Goal: Task Accomplishment & Management: Use online tool/utility

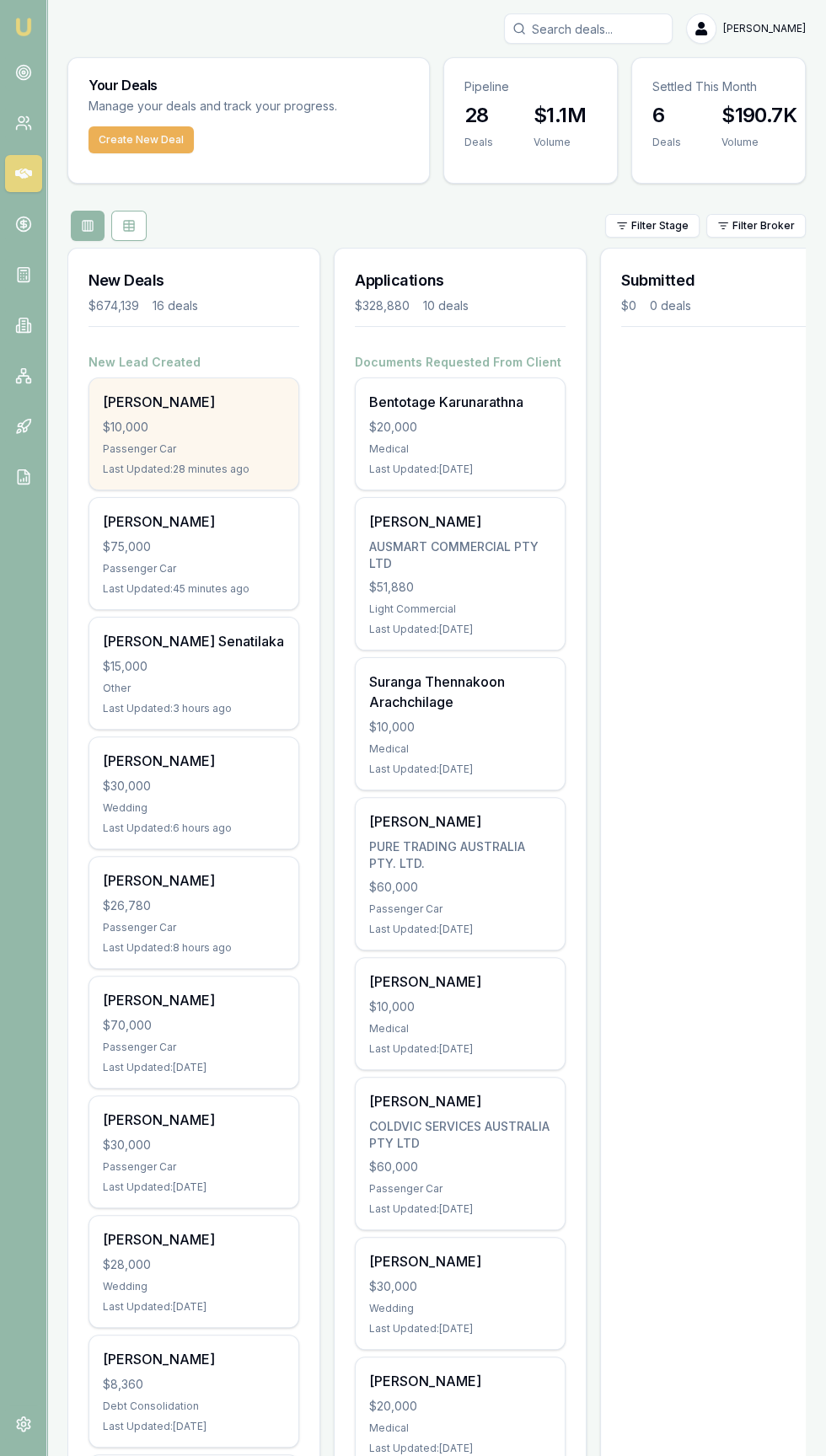
click at [109, 408] on div "[PERSON_NAME]" at bounding box center [194, 402] width 182 height 20
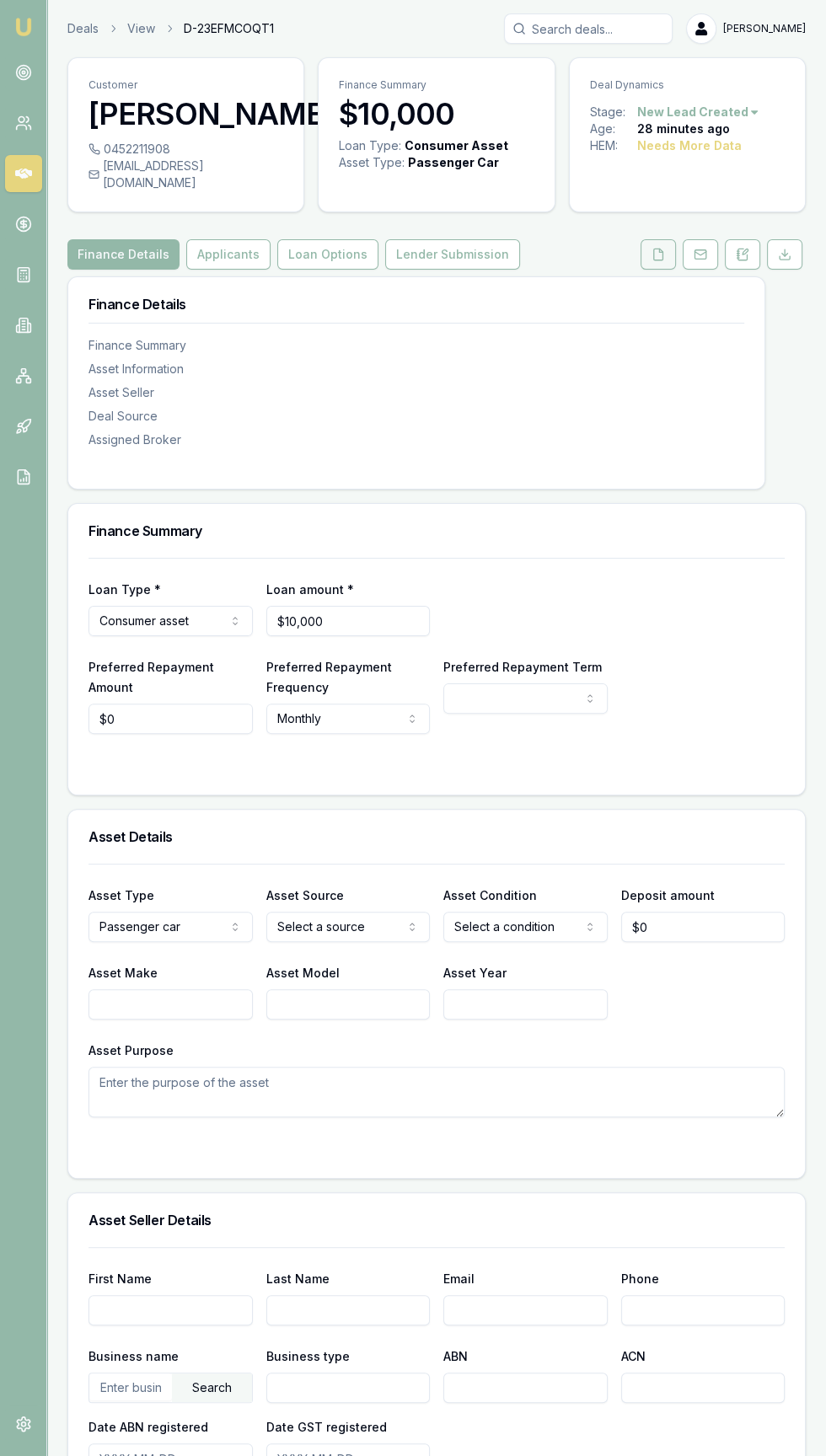
click at [650, 239] on button at bounding box center [658, 255] width 36 height 31
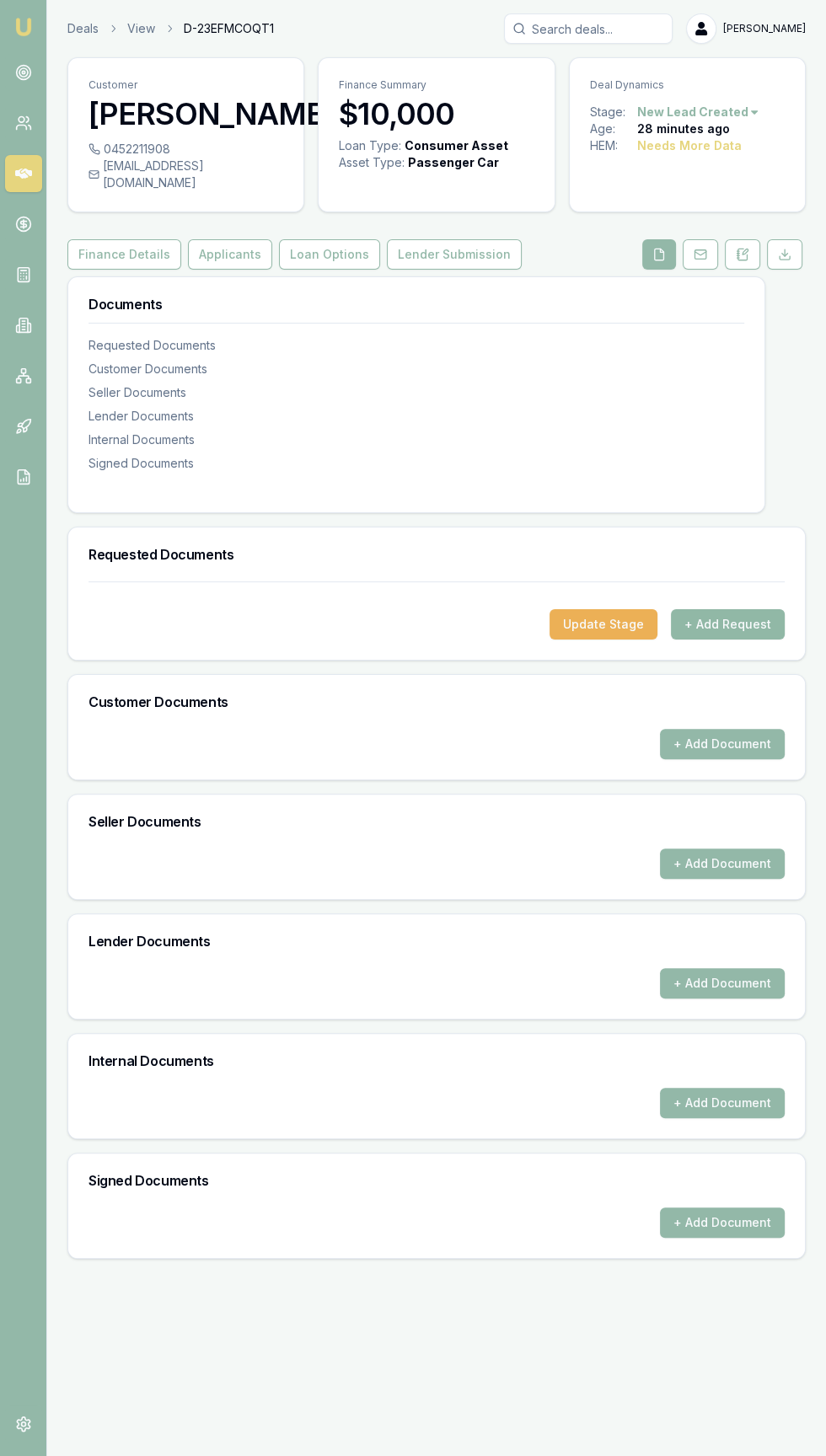
click at [755, 610] on button "+ Add Request" at bounding box center [728, 625] width 114 height 31
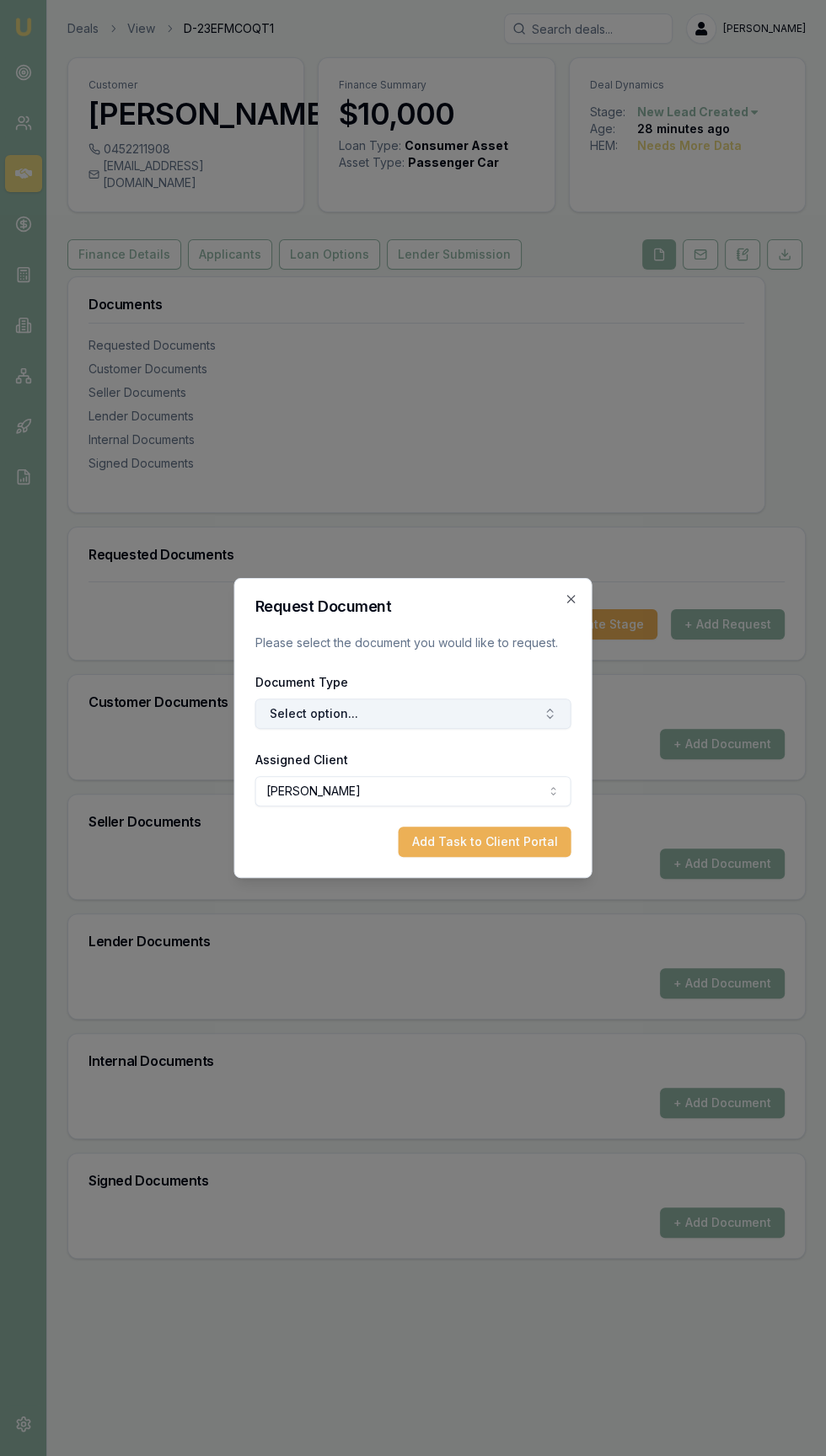
click at [458, 702] on button "Select option..." at bounding box center [413, 714] width 316 height 31
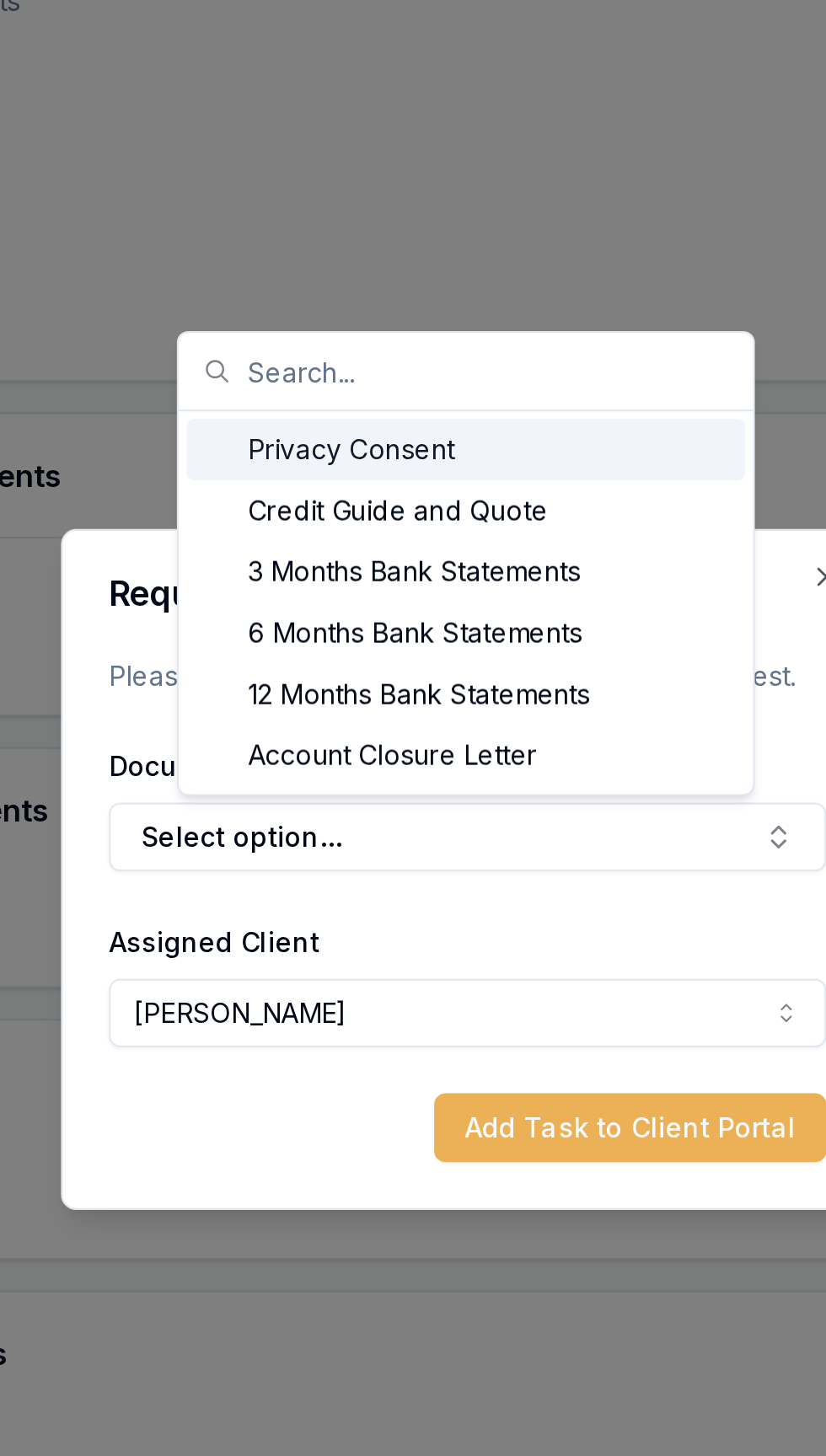
click at [452, 541] on div "Privacy Consent" at bounding box center [412, 543] width 246 height 27
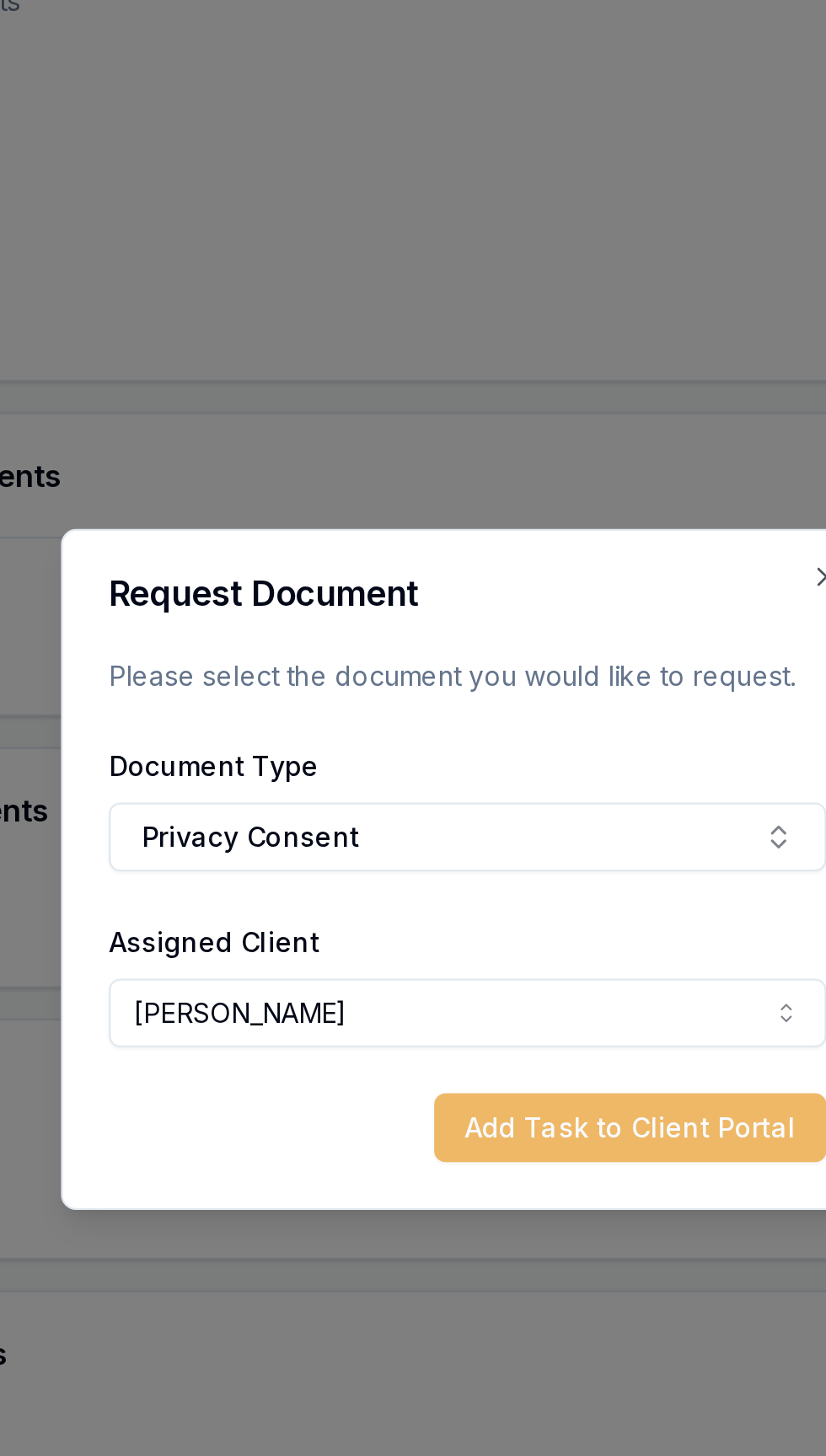
click at [473, 847] on button "Add Task to Client Portal" at bounding box center [485, 842] width 172 height 31
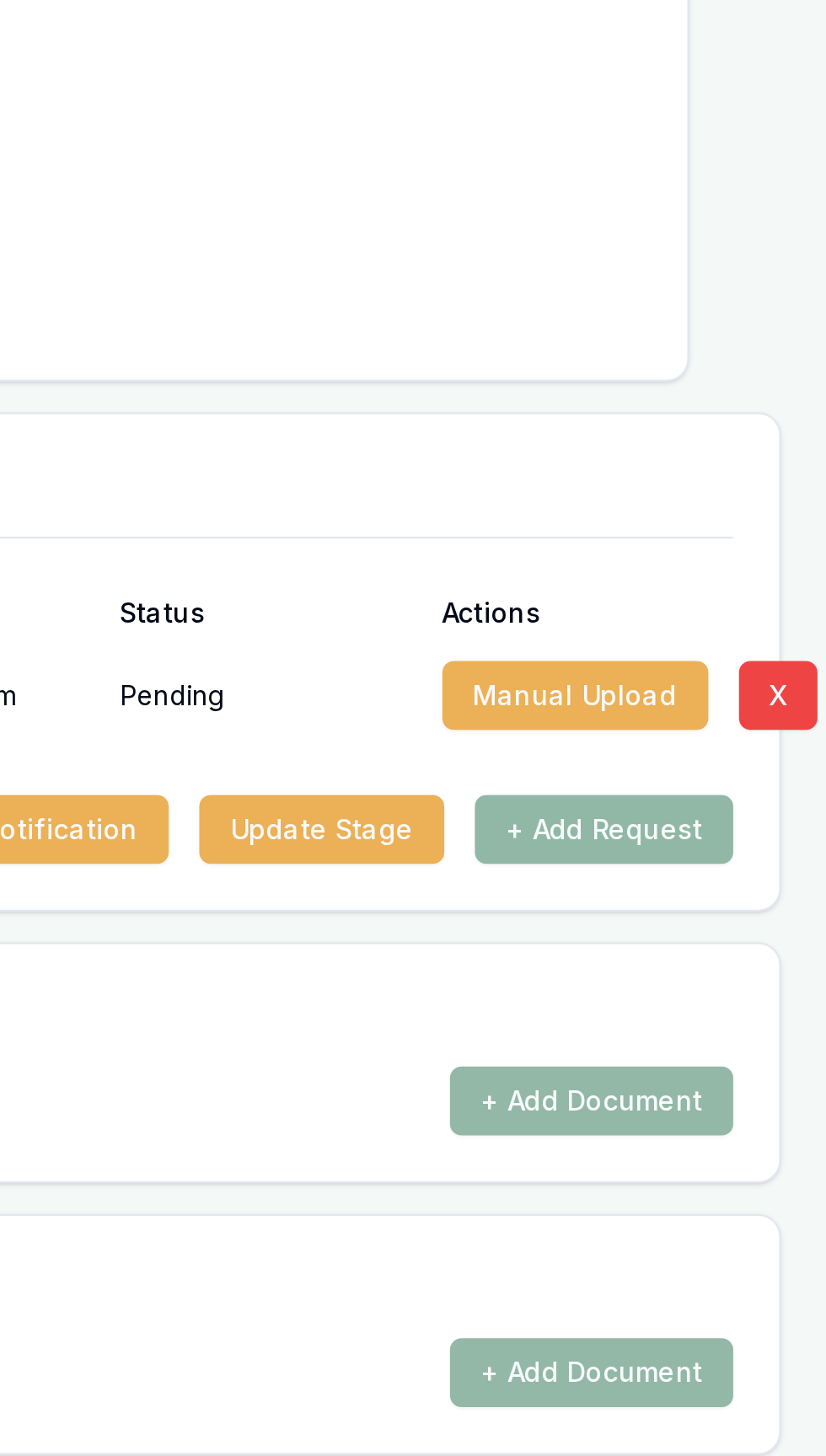
click at [741, 697] on button "+ Add Request" at bounding box center [728, 711] width 114 height 31
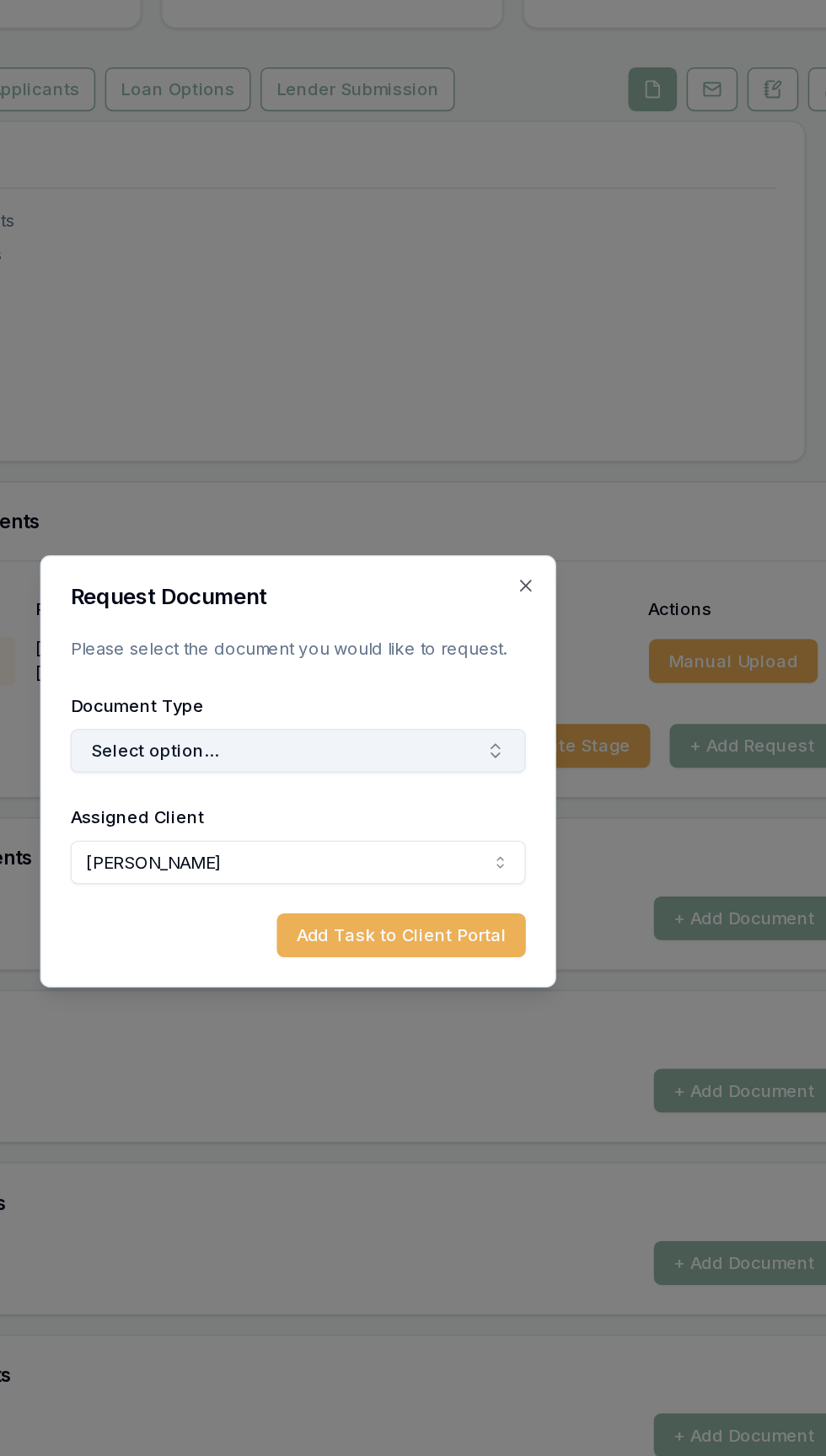
click at [425, 716] on button "Select option..." at bounding box center [413, 714] width 316 height 31
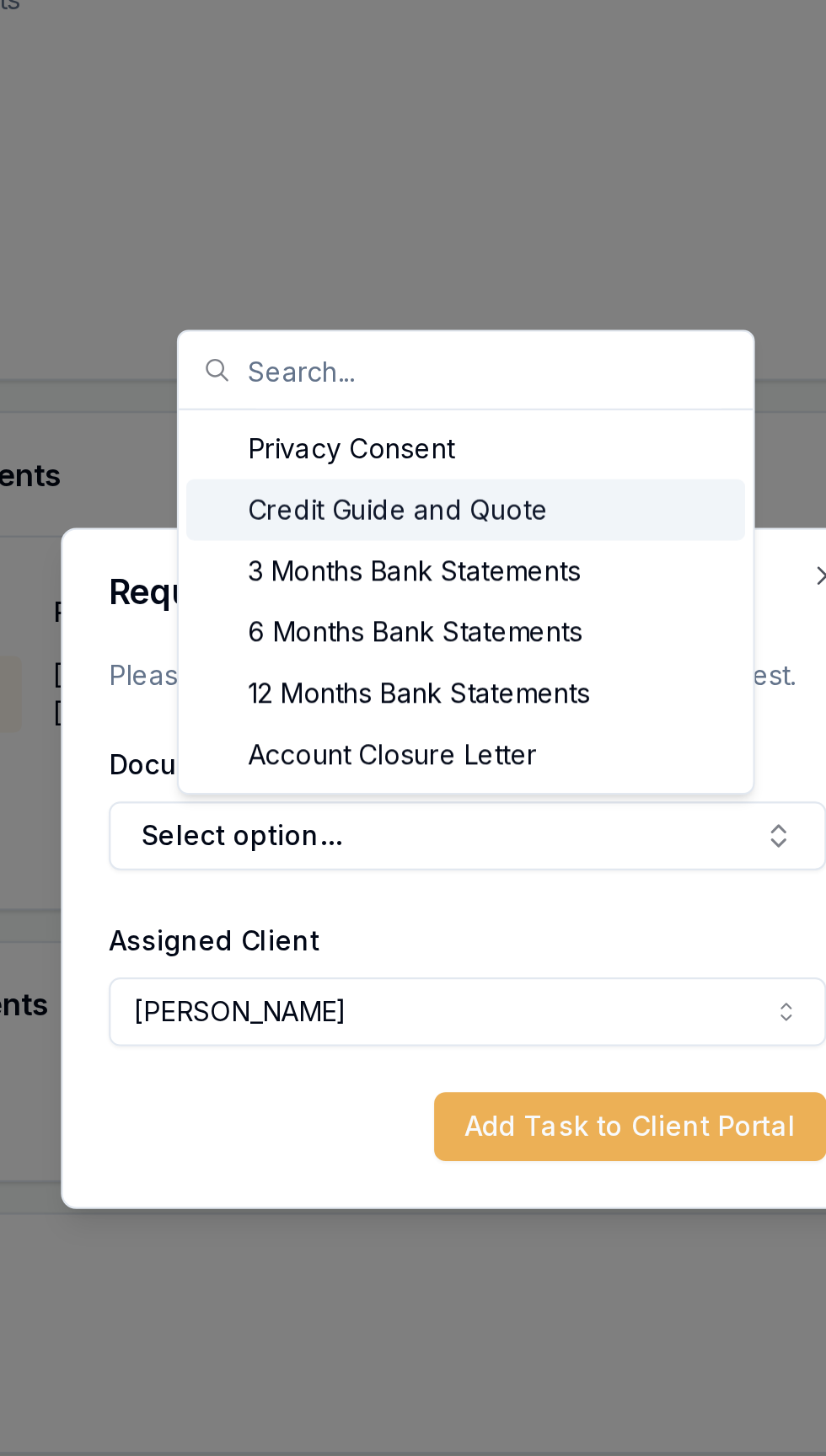
click at [432, 567] on div "Credit Guide and Quote" at bounding box center [412, 571] width 246 height 27
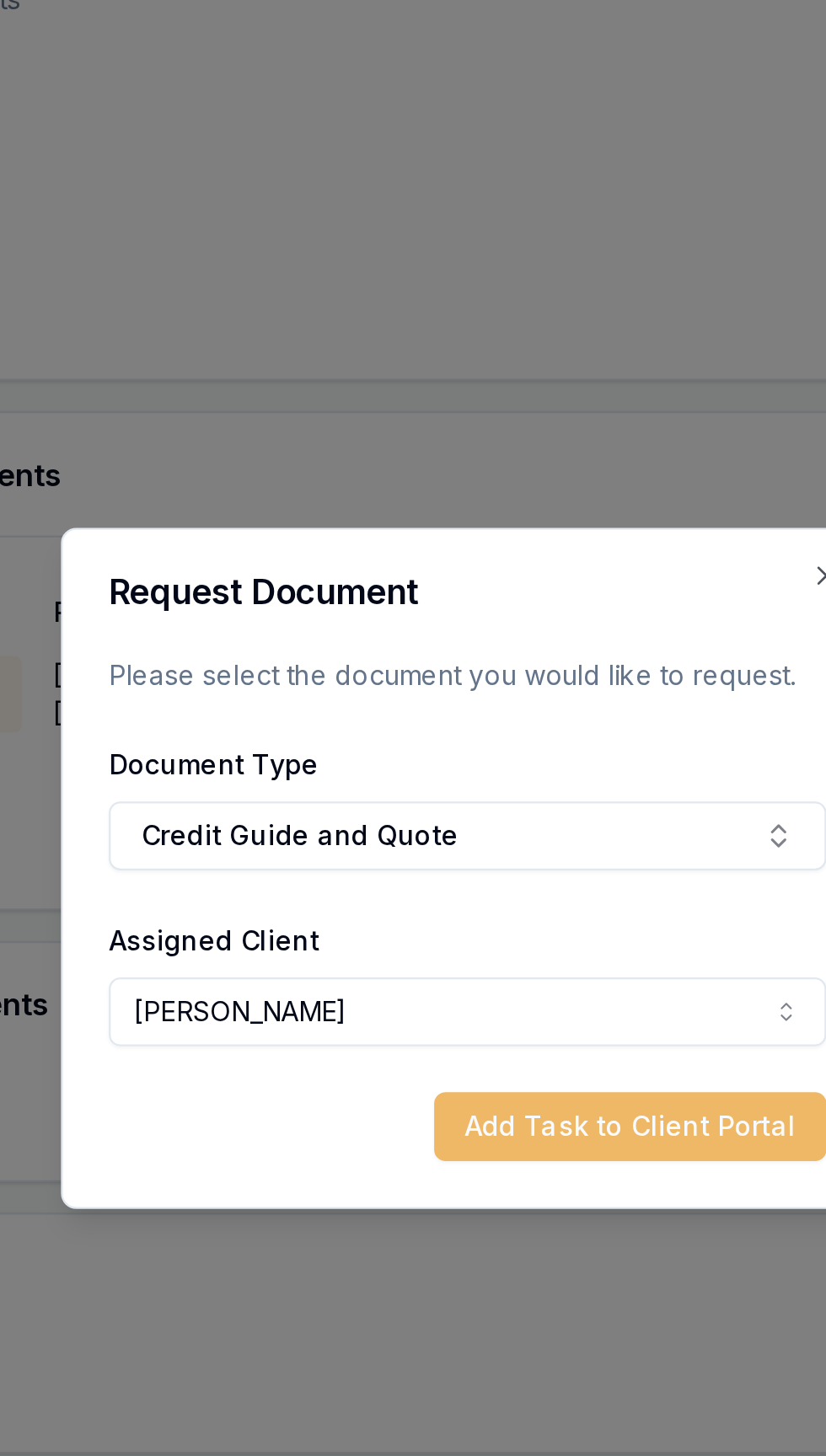
click at [472, 844] on button "Add Task to Client Portal" at bounding box center [485, 842] width 172 height 31
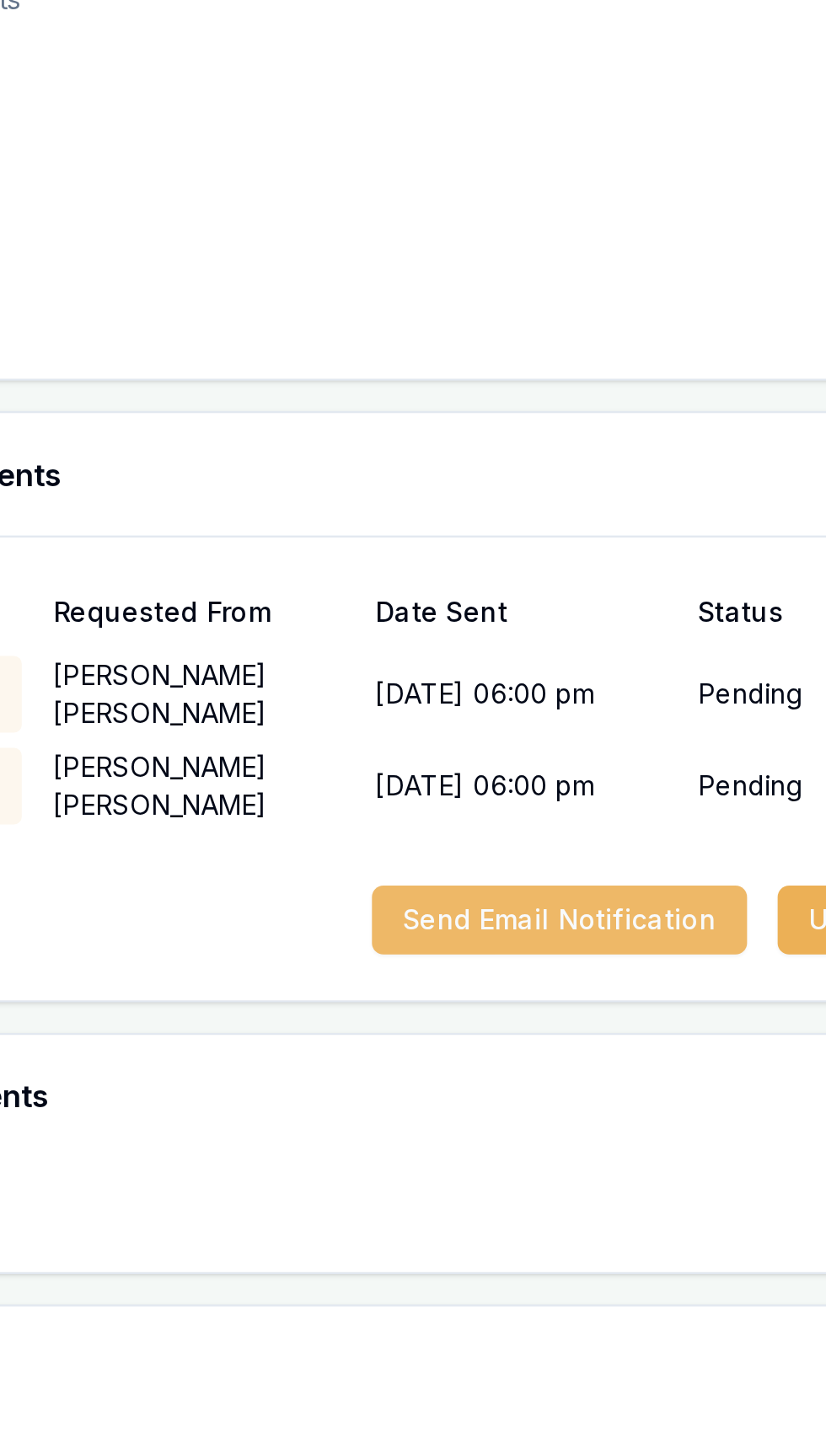
click at [456, 736] on button "Send Email Notification" at bounding box center [453, 751] width 166 height 31
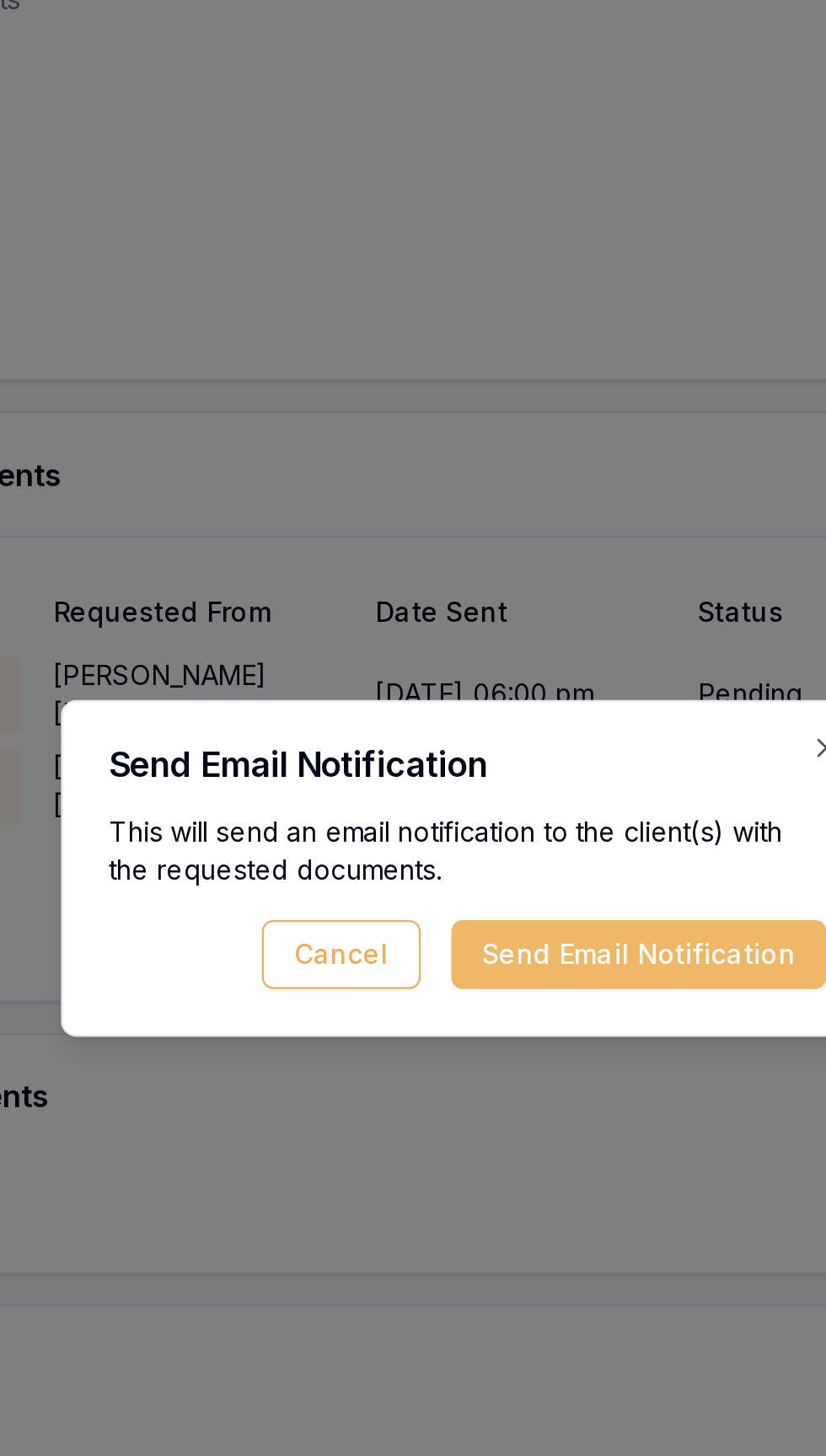
click at [505, 767] on button "Send Email Notification" at bounding box center [488, 766] width 166 height 31
